Goal: Information Seeking & Learning: Check status

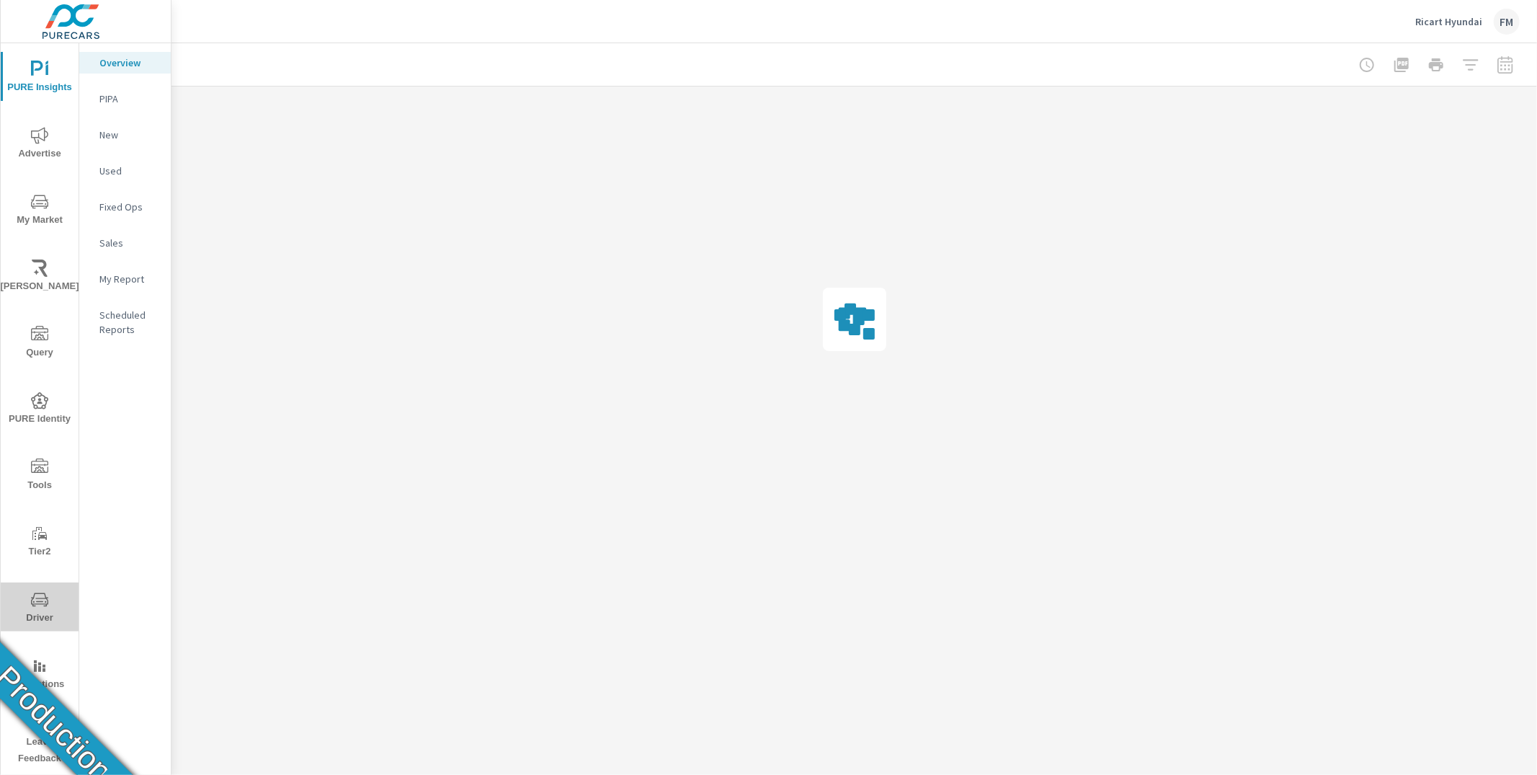
click at [54, 605] on span "Driver" at bounding box center [39, 608] width 69 height 35
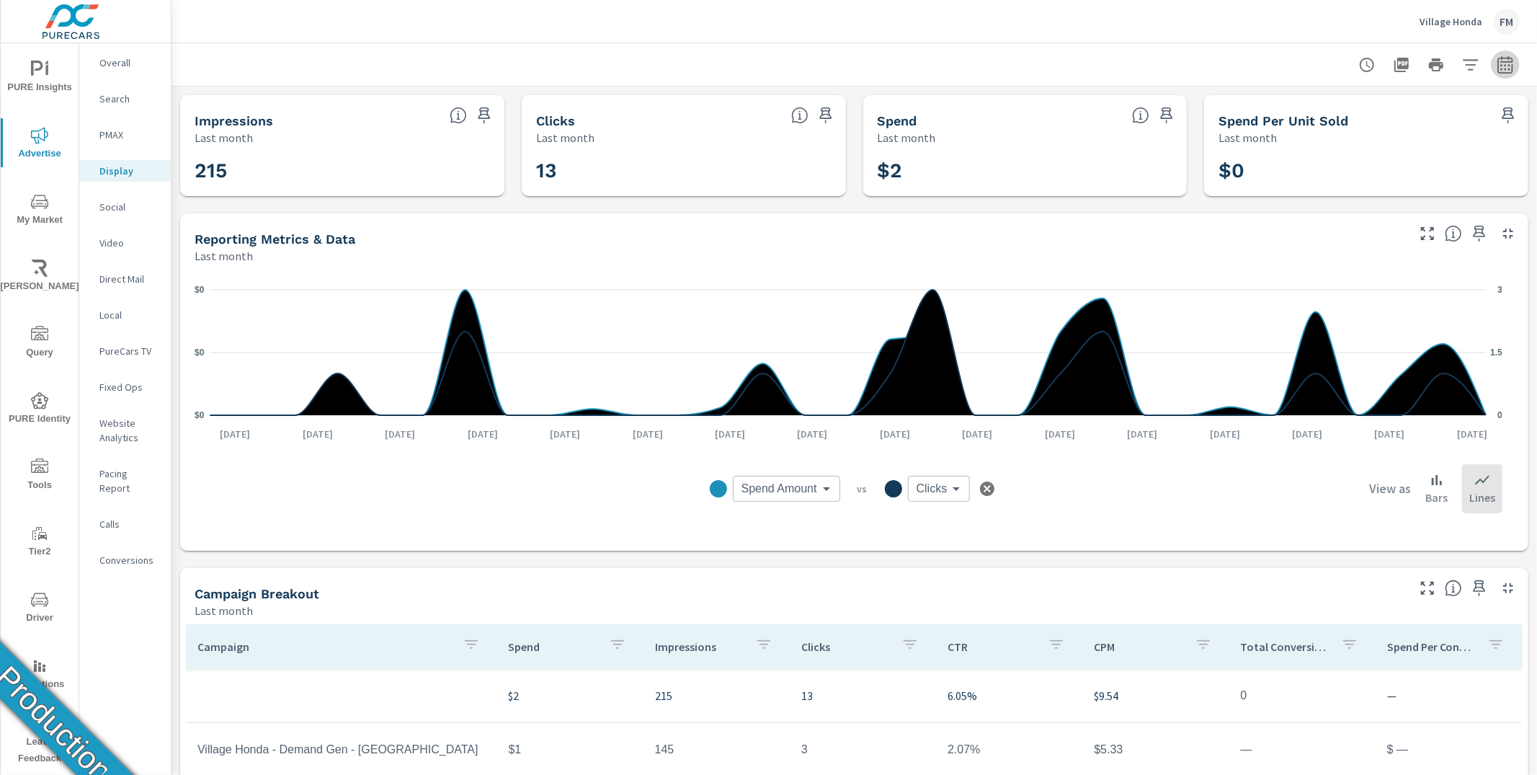
click at [1502, 61] on button "button" at bounding box center [1505, 64] width 29 height 29
select select "Last month"
click at [1502, 58] on button "button" at bounding box center [1505, 64] width 29 height 29
